Goal: Transaction & Acquisition: Purchase product/service

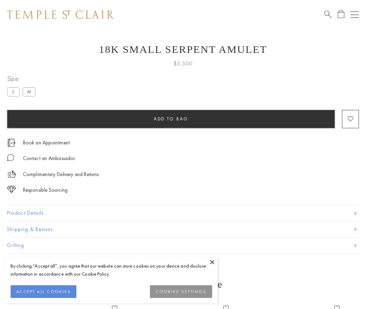
scroll to position [14, 0]
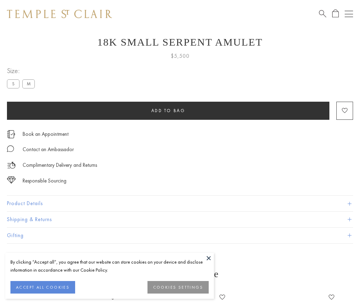
click at [168, 110] on span "Add to bag" at bounding box center [168, 111] width 34 height 6
